Goal: Book appointment/travel/reservation

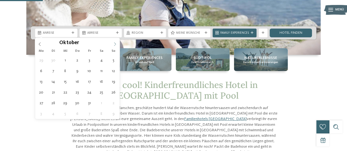
click at [115, 42] on icon at bounding box center [115, 44] width 4 height 4
type div "[DATE]"
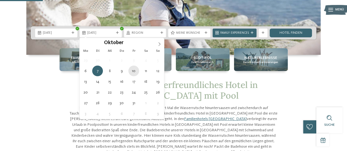
type div "[DATE]"
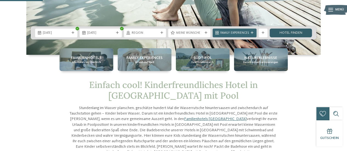
click at [286, 33] on link "Hotel finden" at bounding box center [291, 33] width 42 height 9
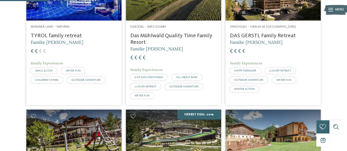
scroll to position [135, 0]
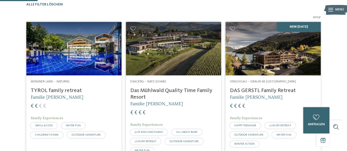
click at [79, 73] on img at bounding box center [73, 48] width 95 height 53
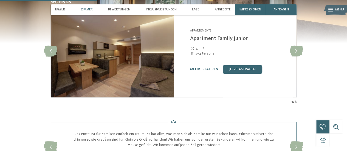
scroll to position [411, 0]
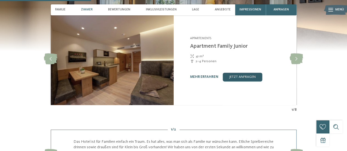
click at [239, 77] on link "jetzt anfragen" at bounding box center [242, 77] width 39 height 9
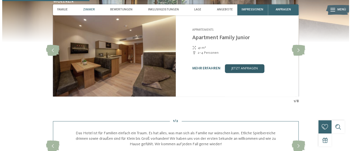
scroll to position [392, 0]
